Goal: Find specific page/section: Find specific page/section

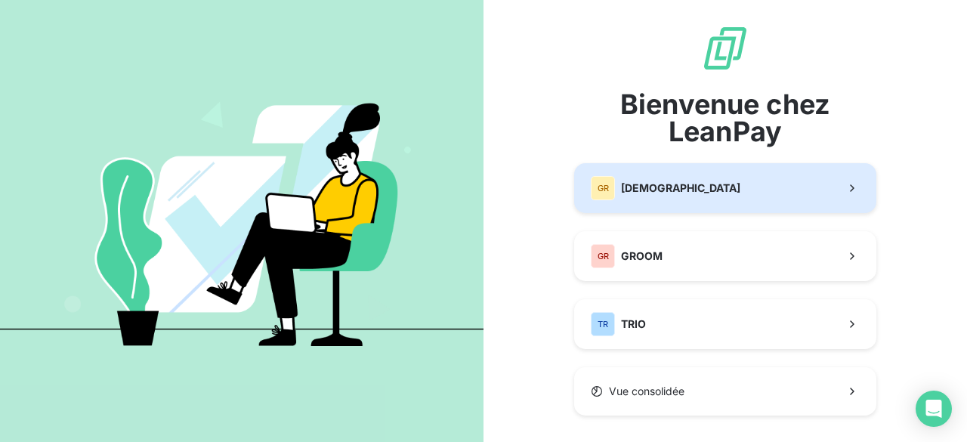
click at [653, 178] on div "GR GREENWISHES" at bounding box center [666, 188] width 150 height 24
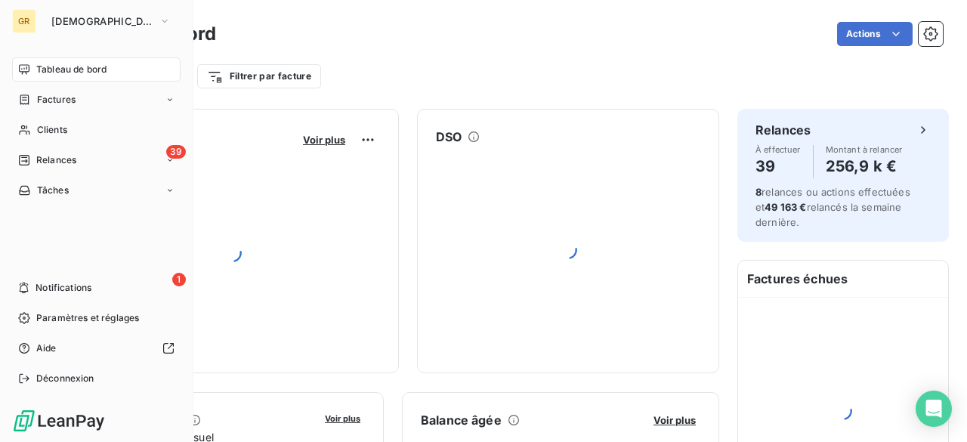
click at [44, 128] on span "Clients" at bounding box center [52, 130] width 30 height 14
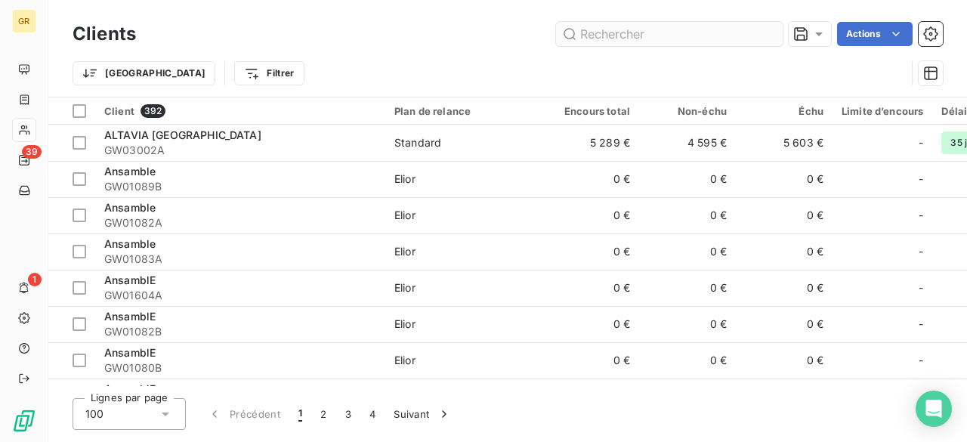
click at [640, 32] on input "text" at bounding box center [669, 34] width 227 height 24
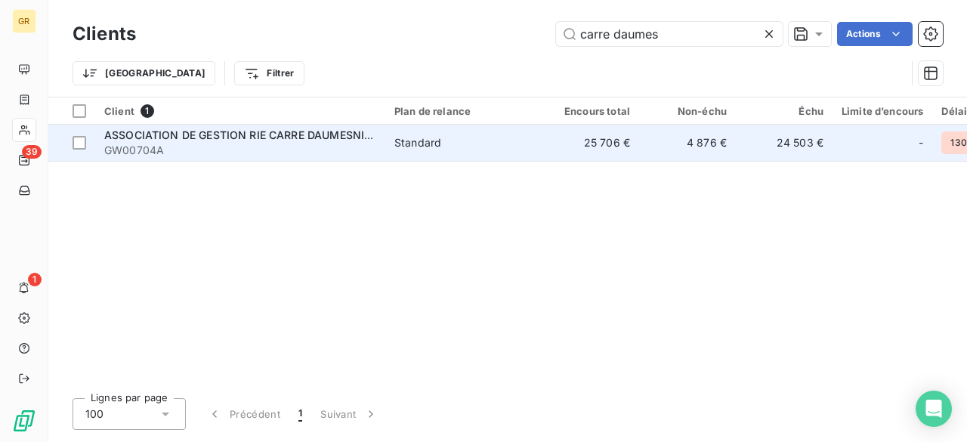
type input "carre daumes"
click at [325, 150] on span "GW00704A" at bounding box center [240, 150] width 272 height 15
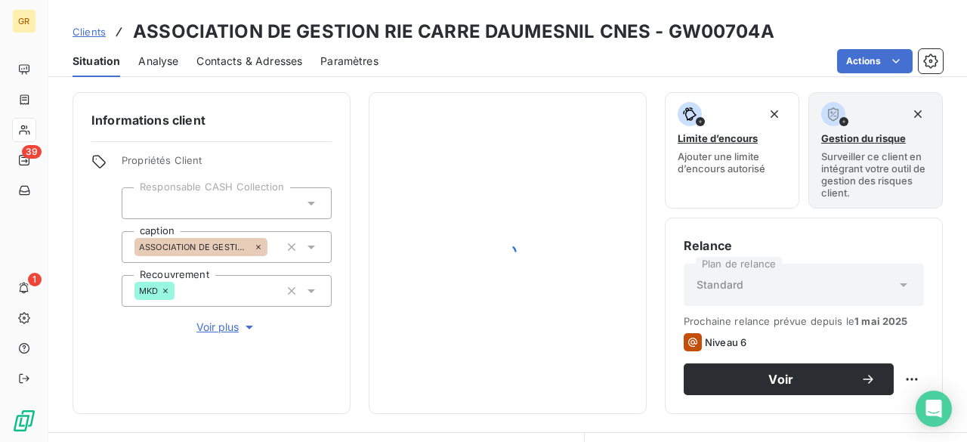
click at [325, 150] on div "Informations client Propriétés Client Responsable CASH Collection caption ASSOC…" at bounding box center [212, 253] width 278 height 322
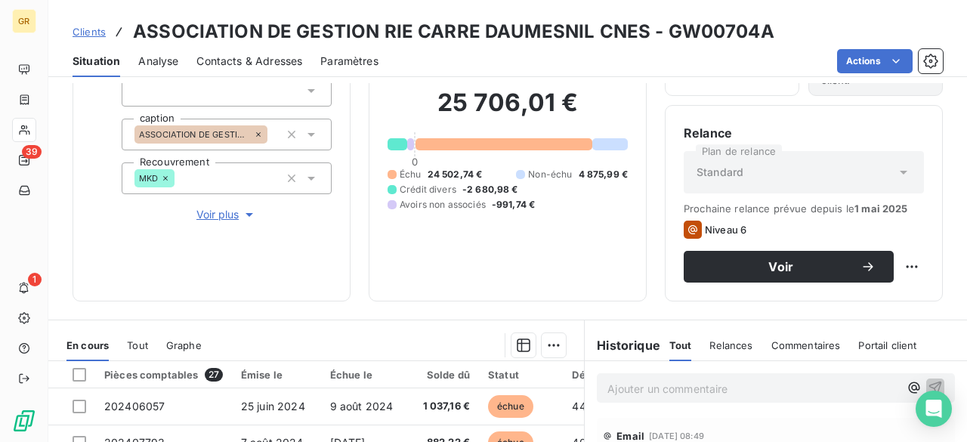
scroll to position [366, 0]
